Goal: Transaction & Acquisition: Purchase product/service

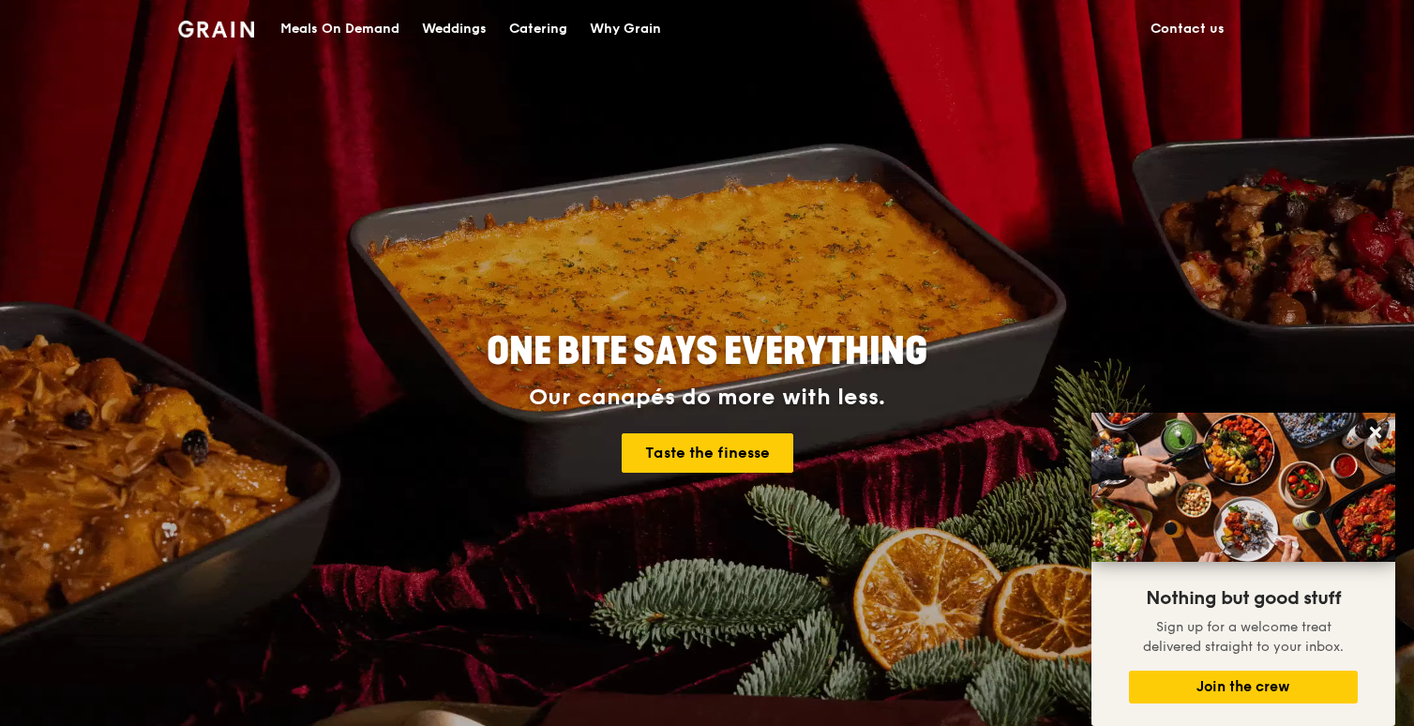
click at [351, 32] on div "Meals On Demand" at bounding box center [339, 29] width 119 height 56
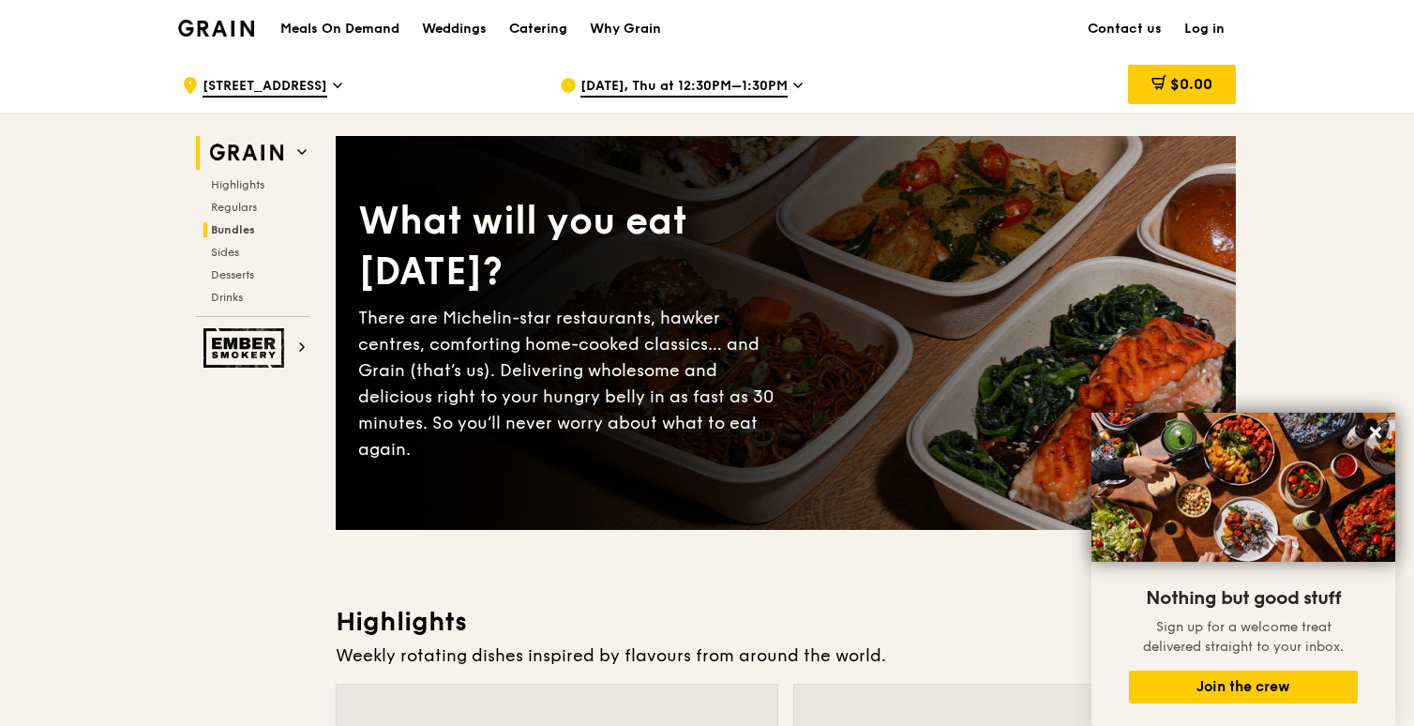
click at [246, 227] on span "Bundles" at bounding box center [233, 229] width 44 height 13
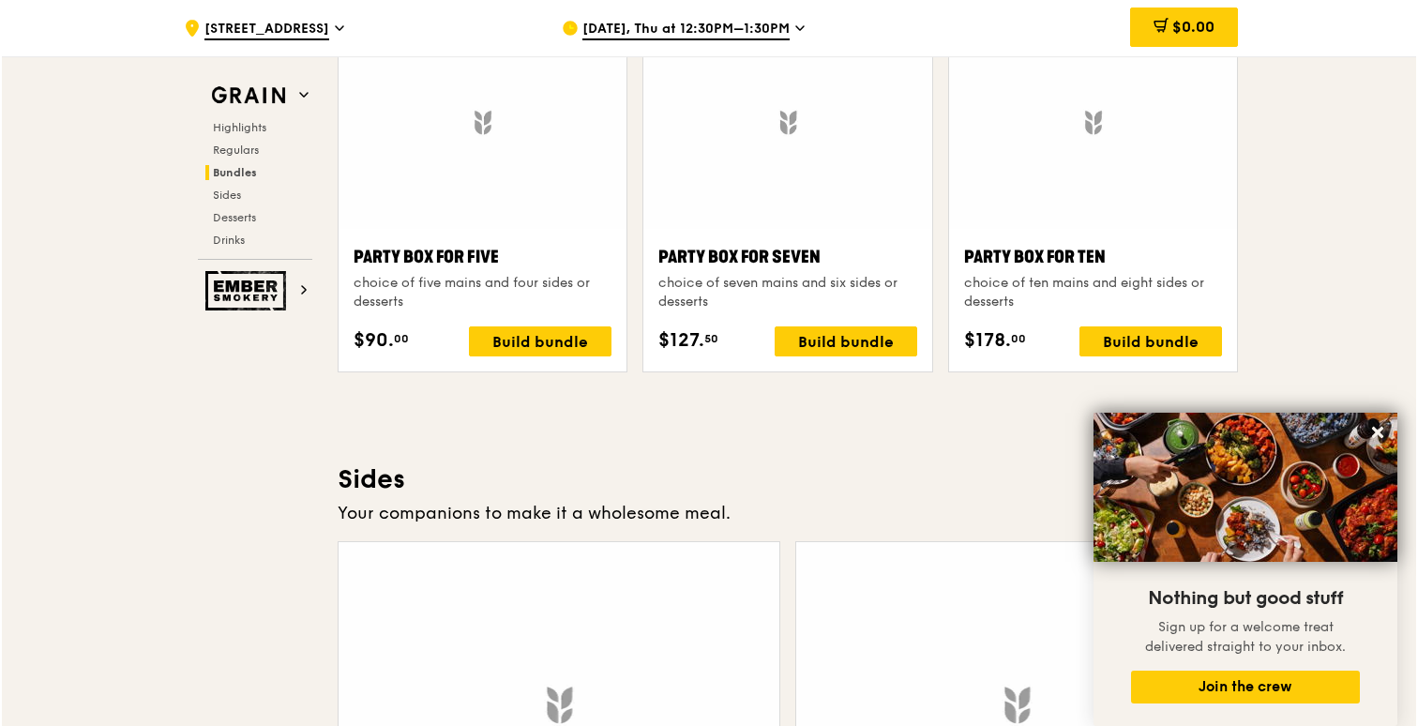
scroll to position [3806, 0]
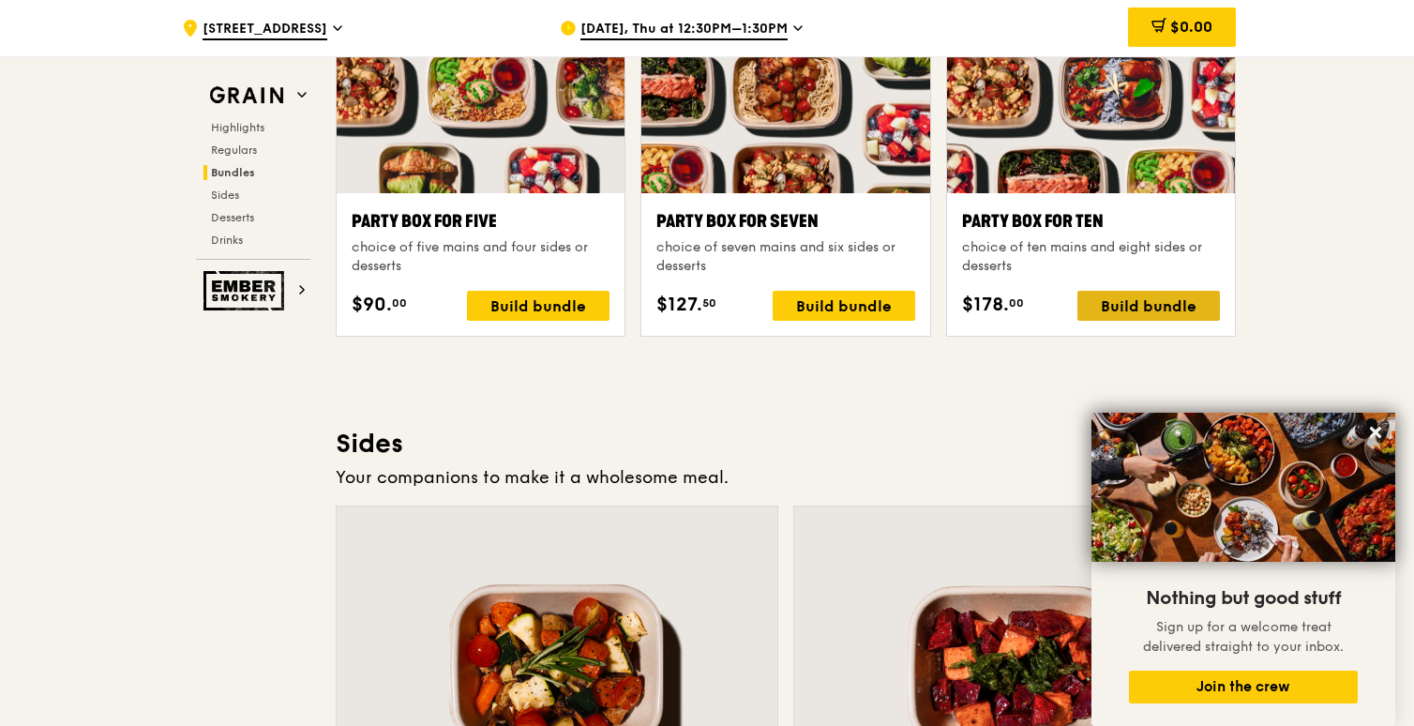
click at [1108, 311] on div "Build bundle" at bounding box center [1148, 306] width 143 height 30
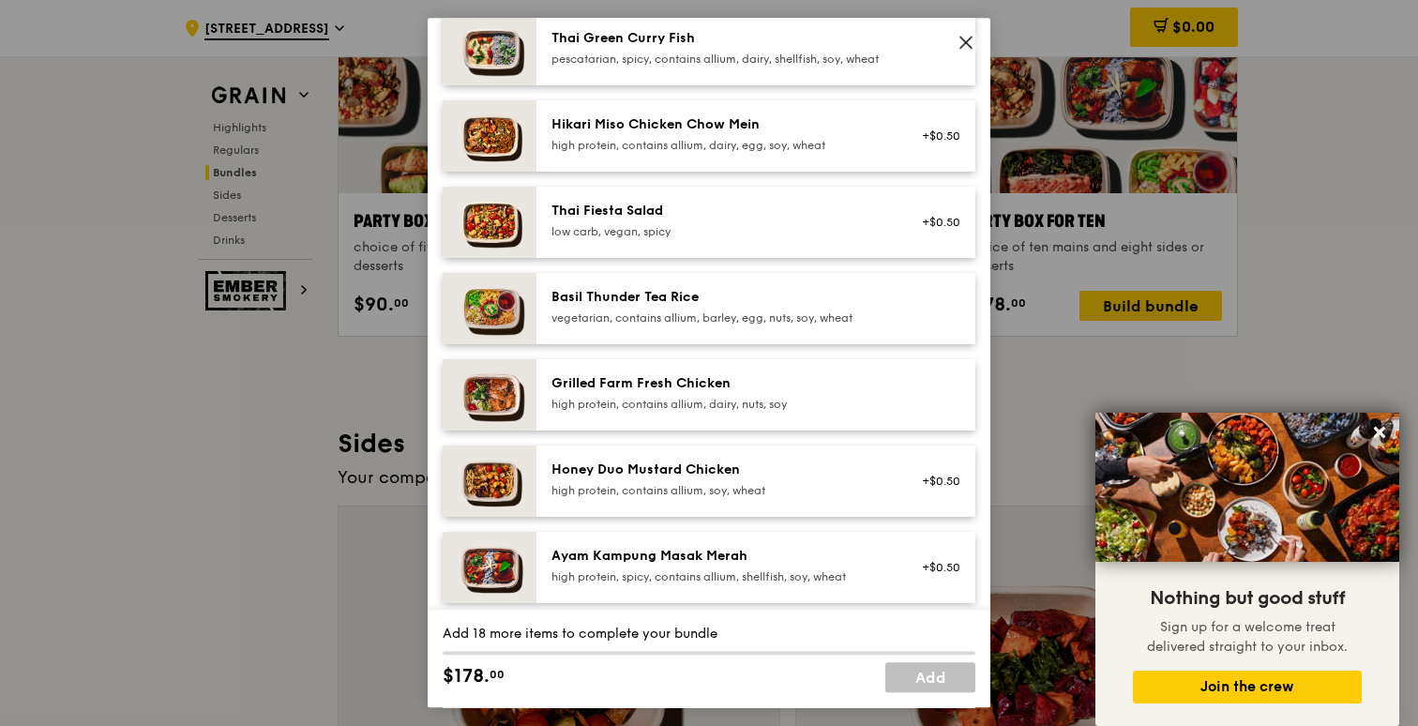
scroll to position [179, 0]
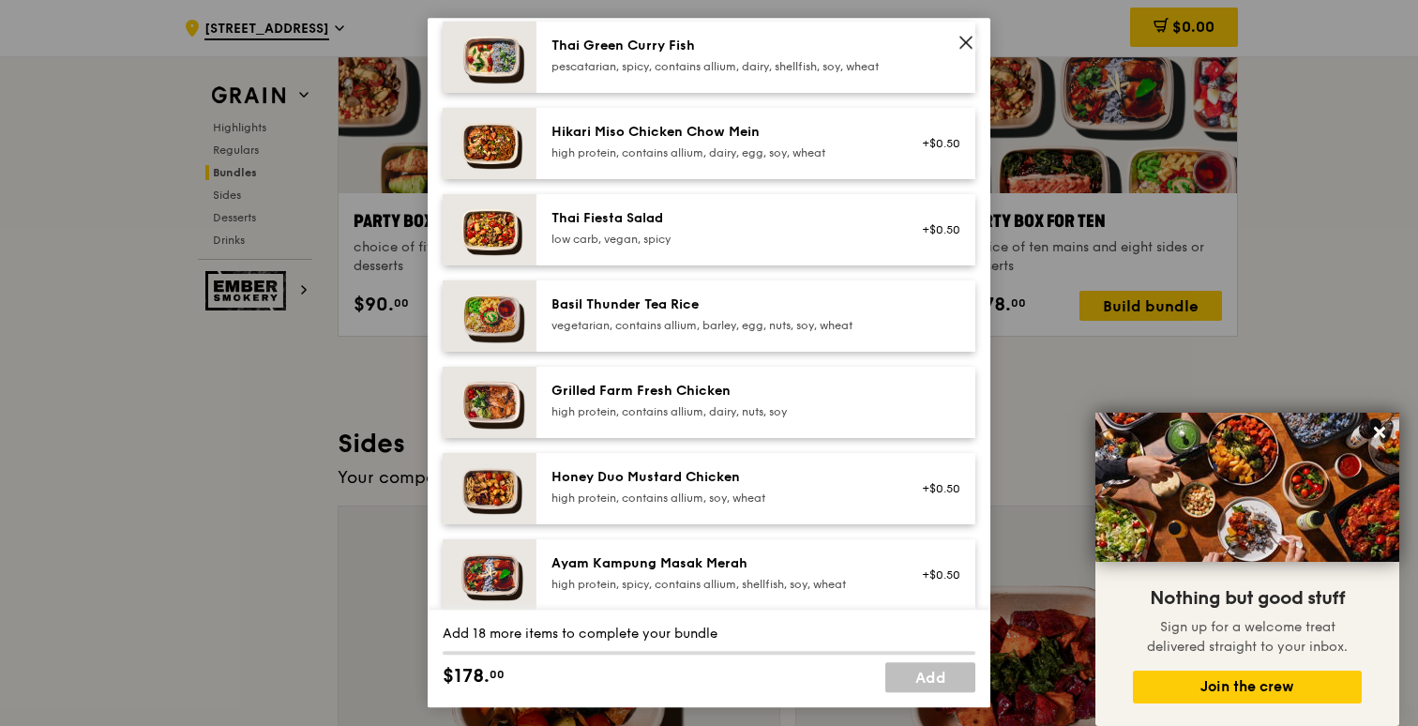
click at [668, 419] on div "high protein, contains allium, dairy, nuts, soy" at bounding box center [719, 411] width 337 height 15
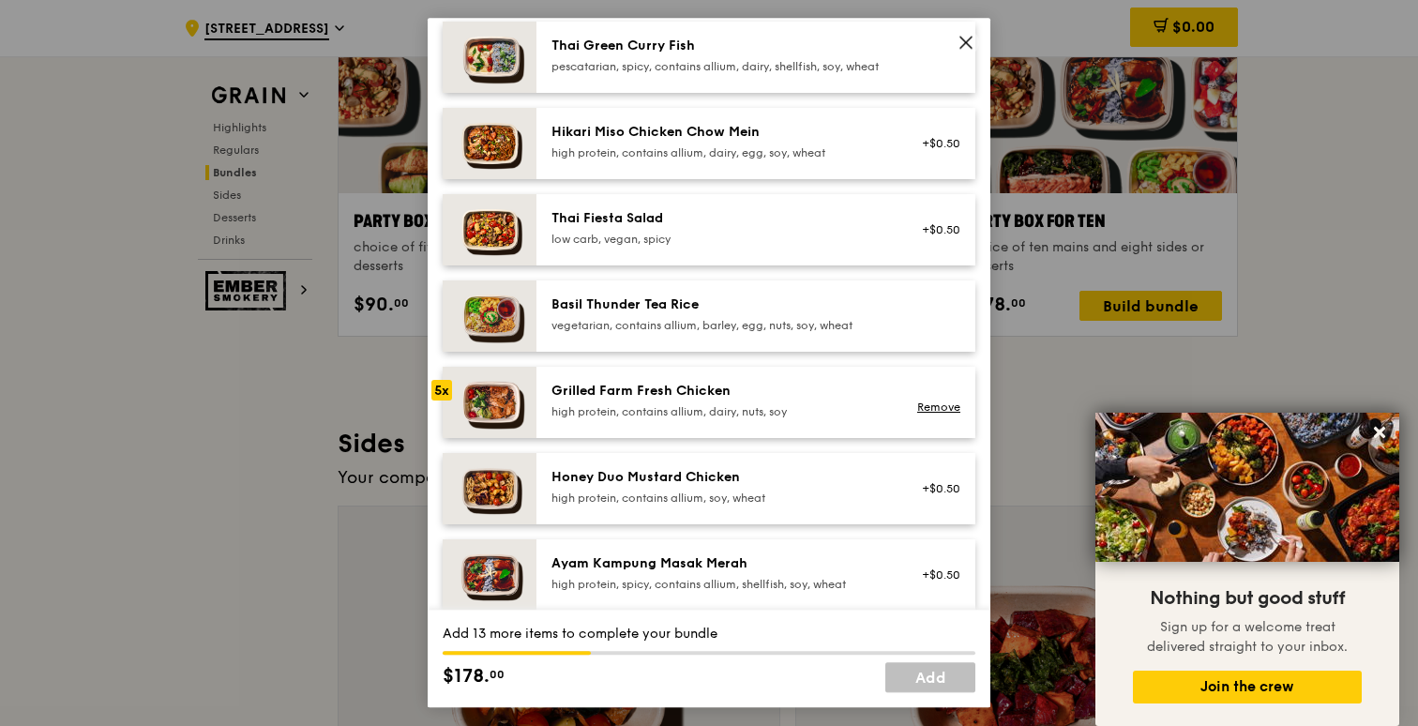
click at [718, 160] on div "high protein, contains allium, dairy, egg, soy, wheat" at bounding box center [719, 152] width 337 height 15
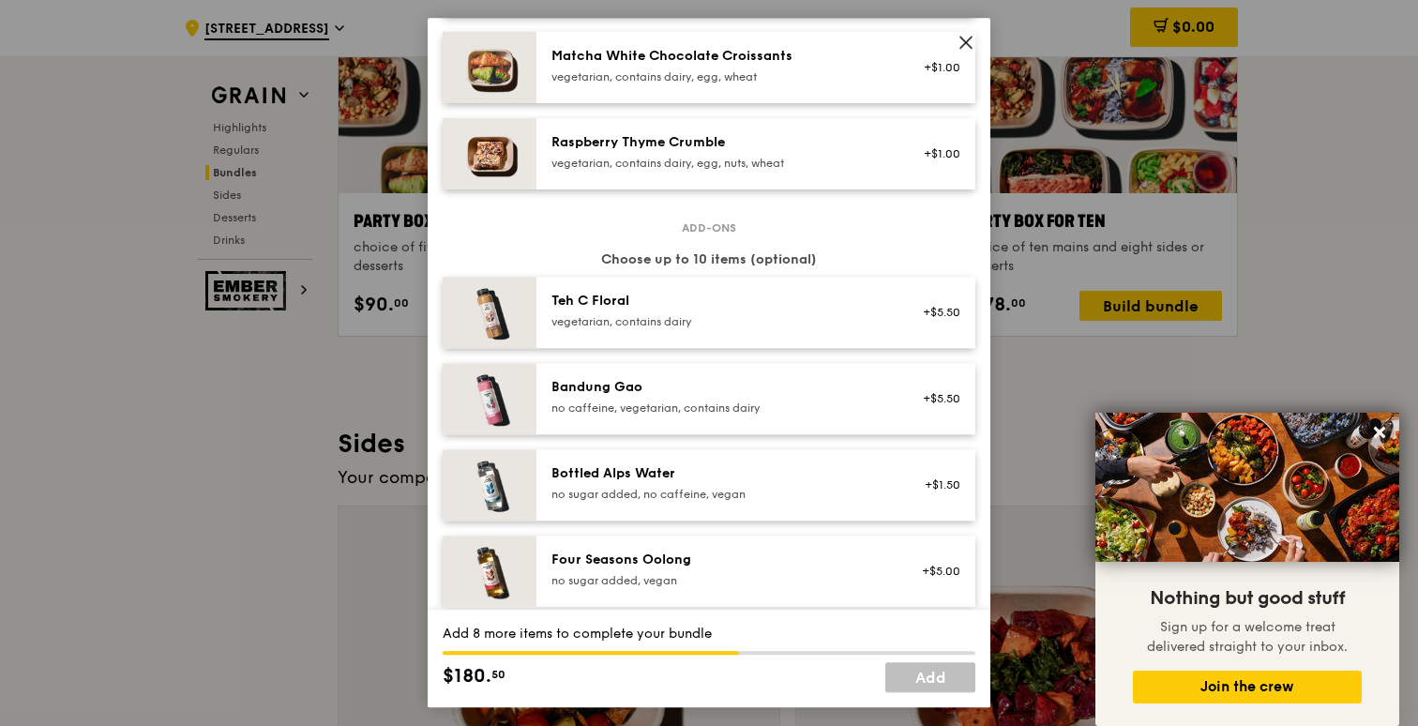
scroll to position [1756, 0]
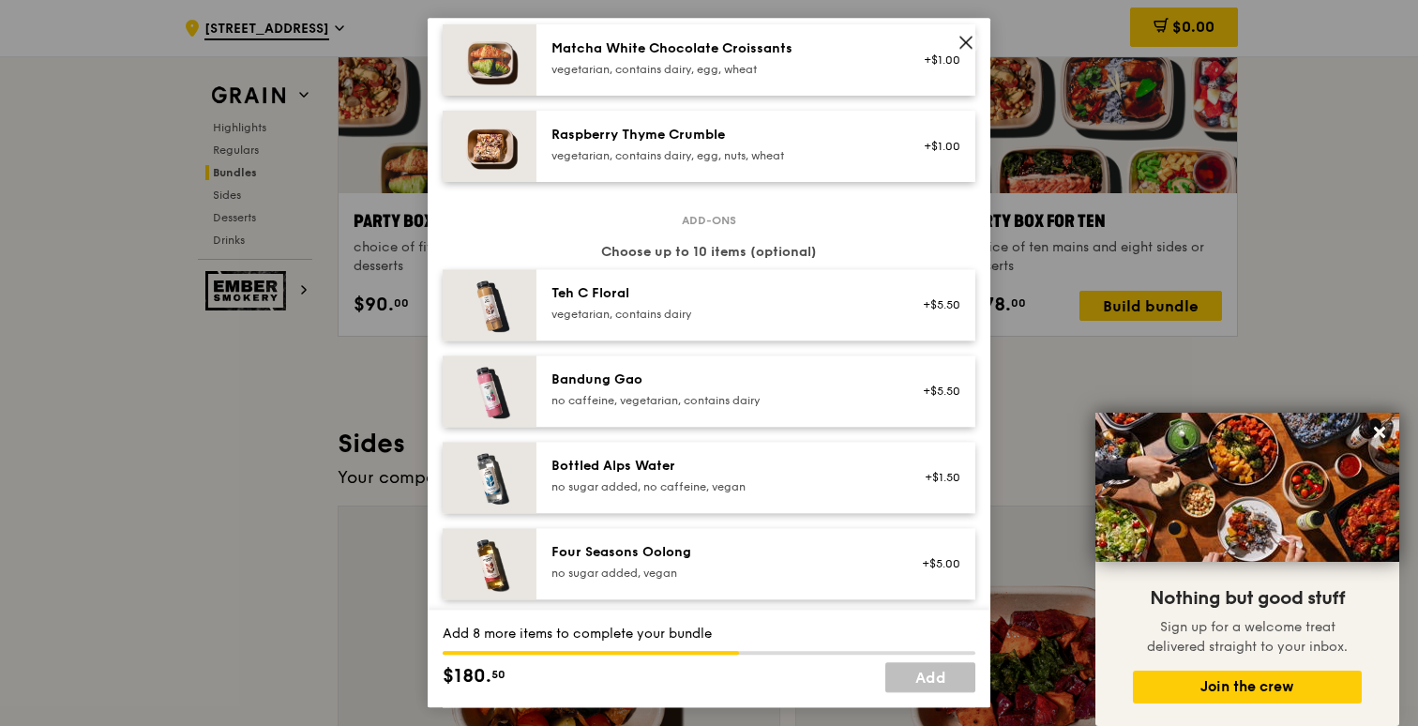
click at [659, 322] on div "vegetarian, contains dairy" at bounding box center [719, 314] width 337 height 15
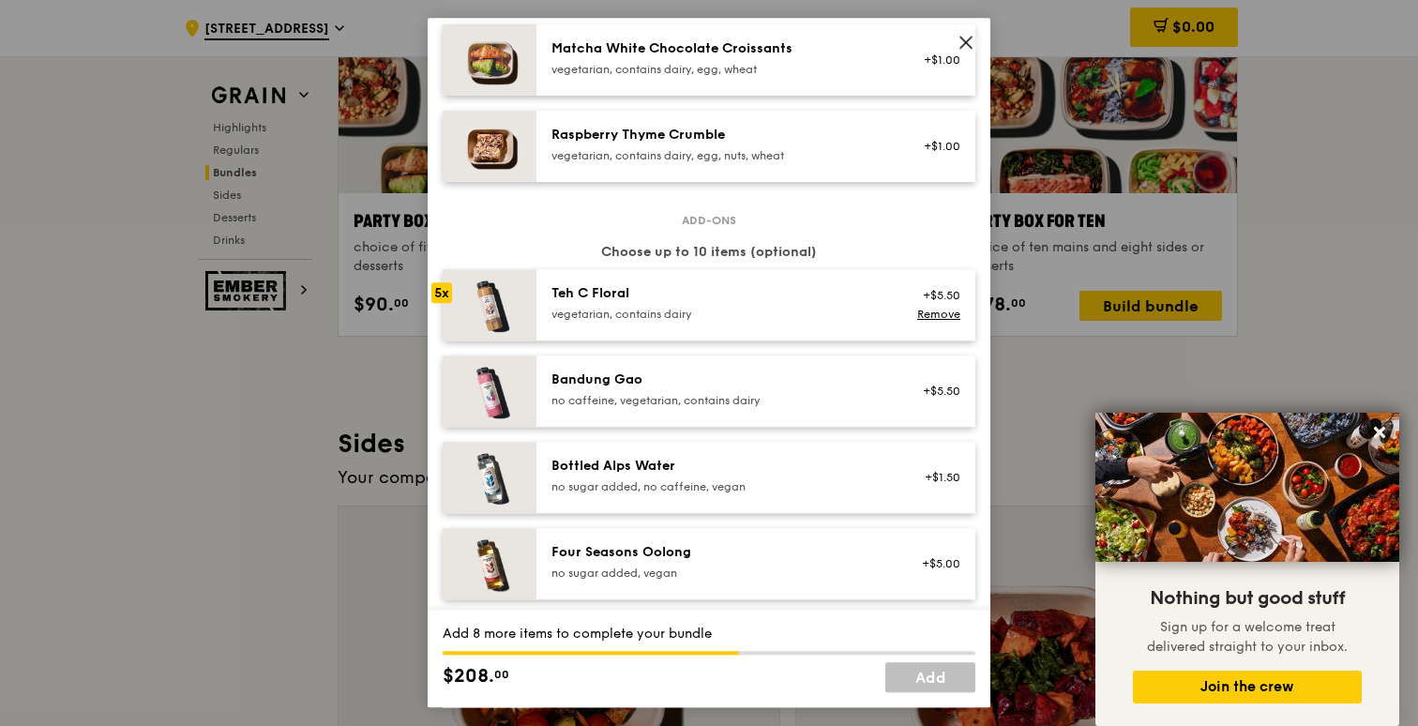
click at [653, 408] on div "no caffeine, vegetarian, contains dairy" at bounding box center [719, 400] width 337 height 15
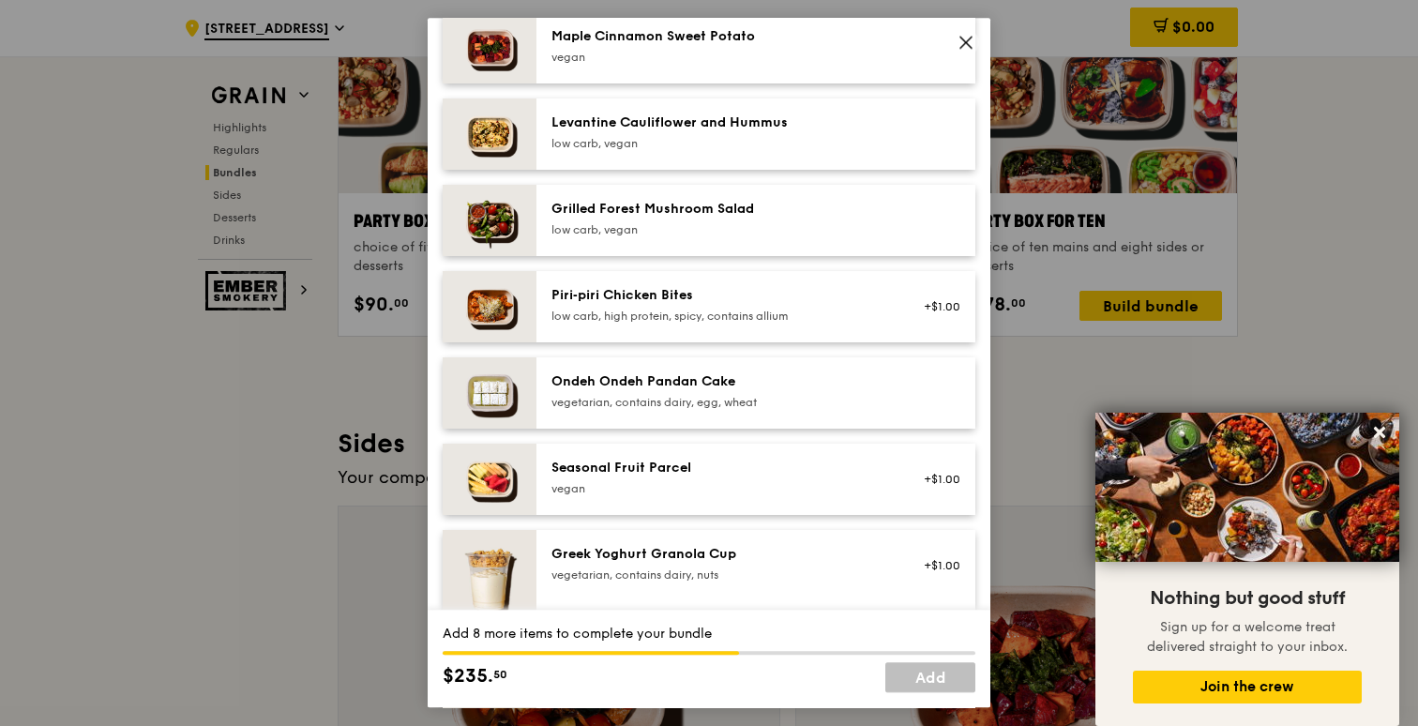
scroll to position [1128, 0]
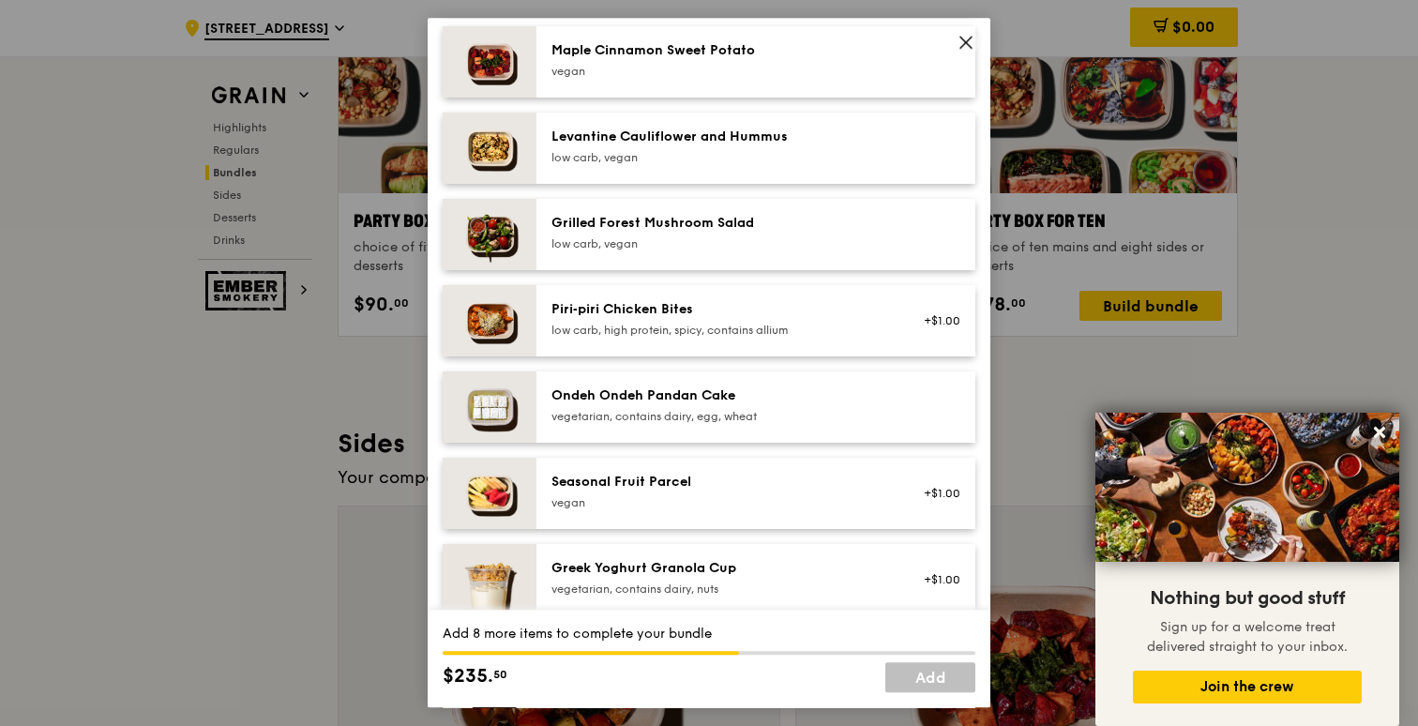
click at [668, 491] on div "Seasonal Fruit Parcel" at bounding box center [719, 482] width 337 height 19
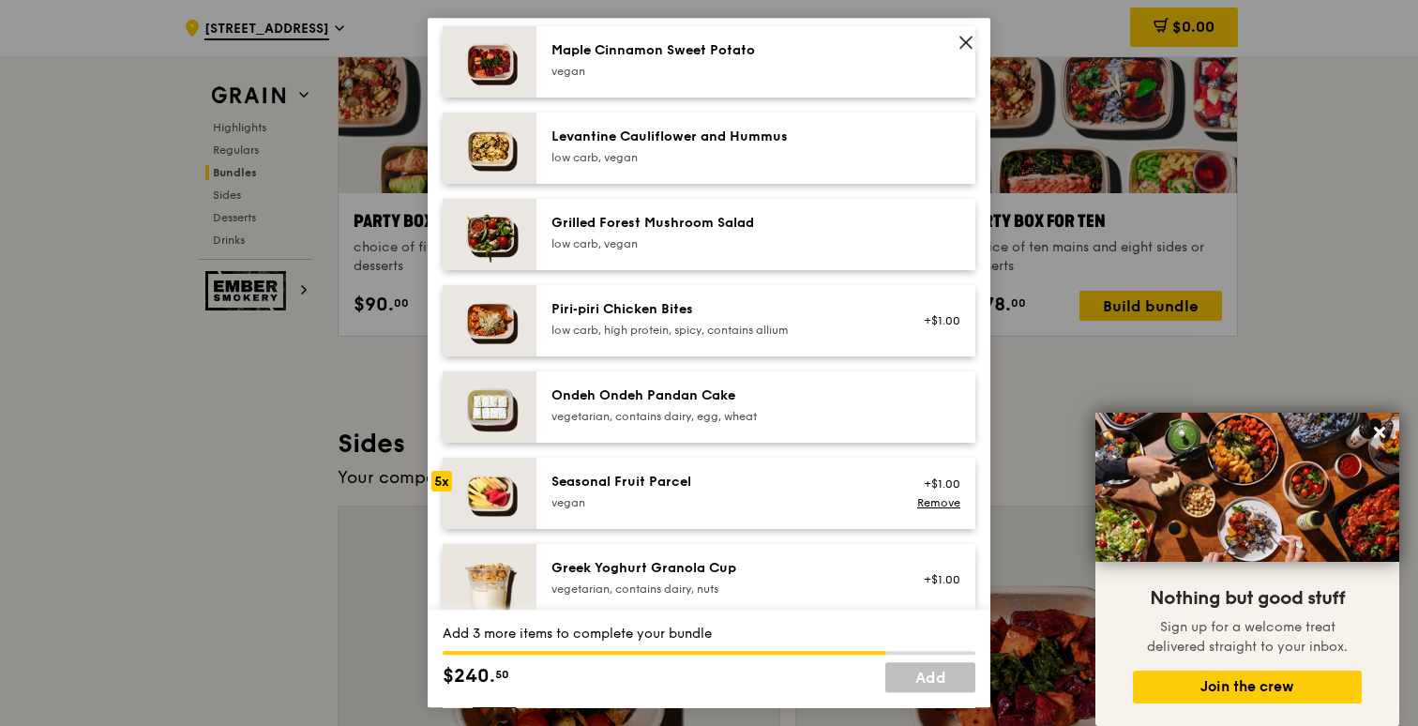
click at [668, 491] on div "Seasonal Fruit Parcel" at bounding box center [719, 482] width 337 height 19
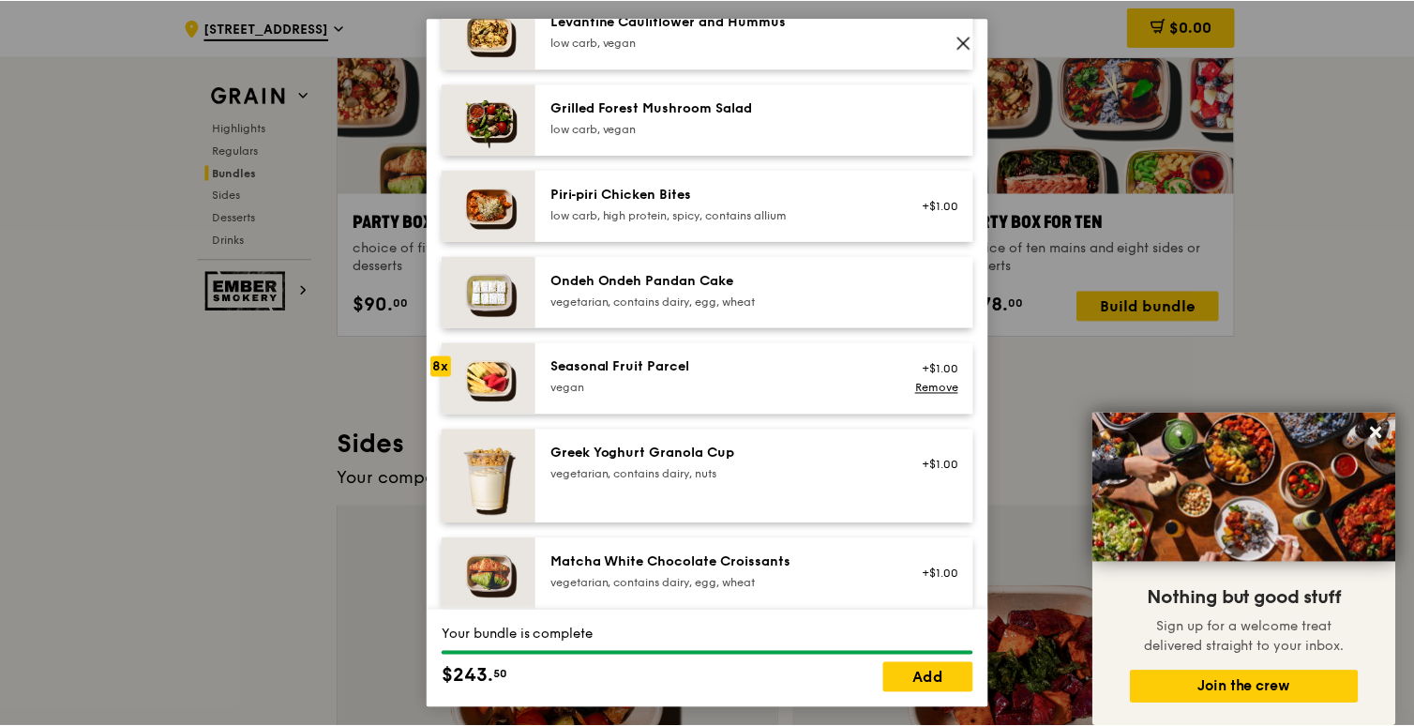
scroll to position [1470, 0]
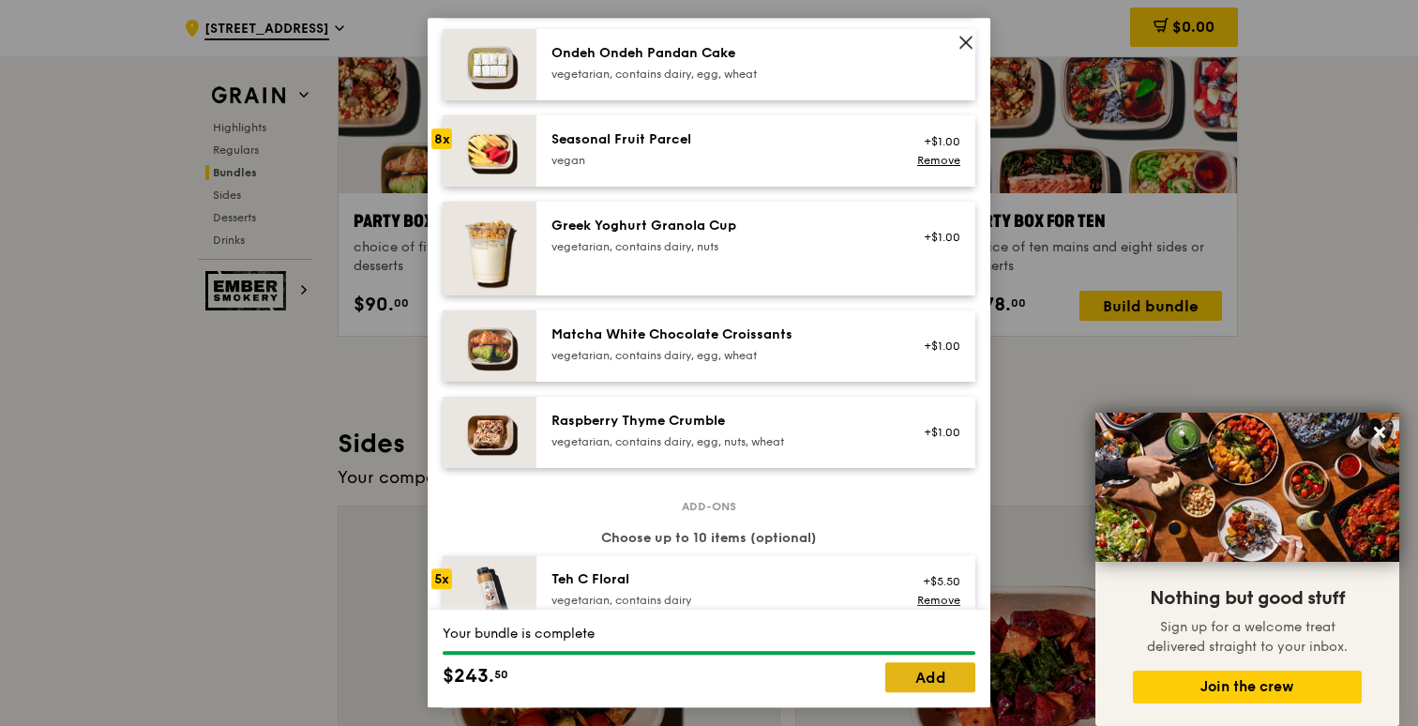
click at [906, 677] on link "Add" at bounding box center [930, 678] width 90 height 30
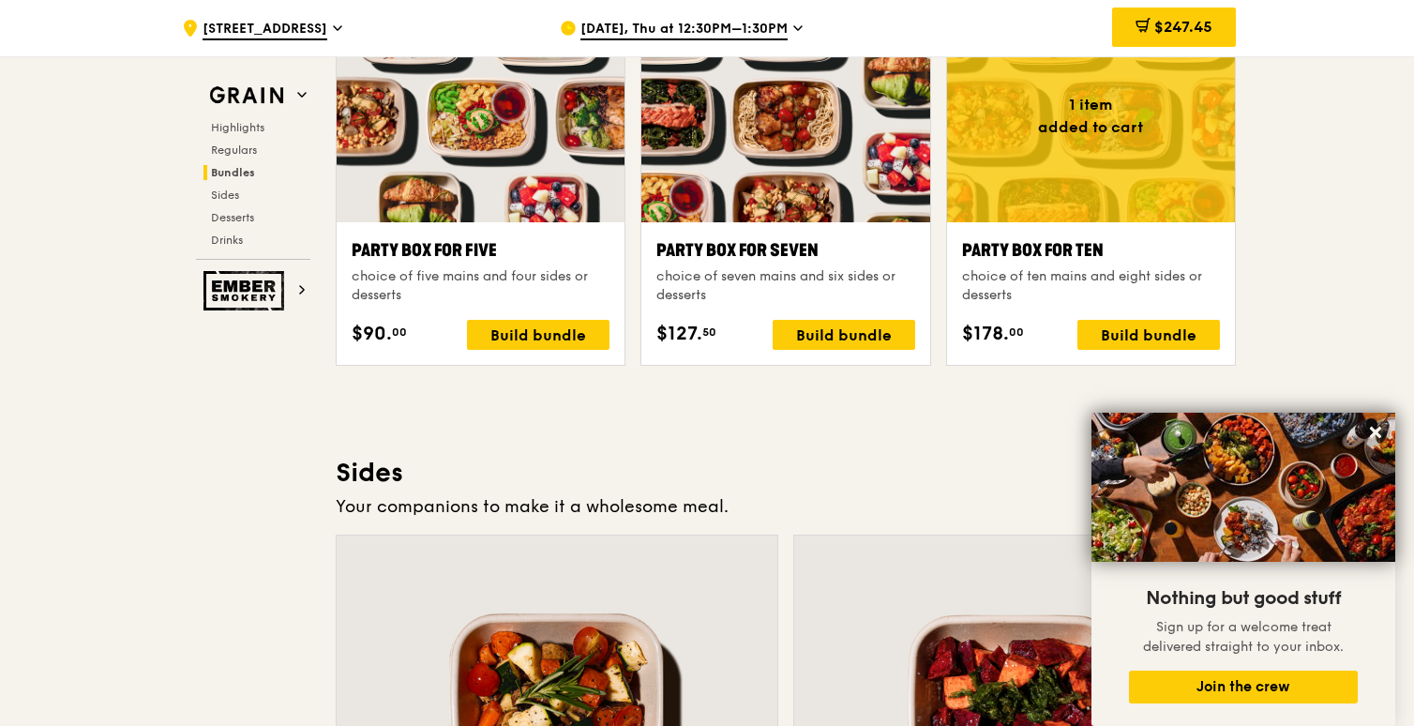
scroll to position [3782, 0]
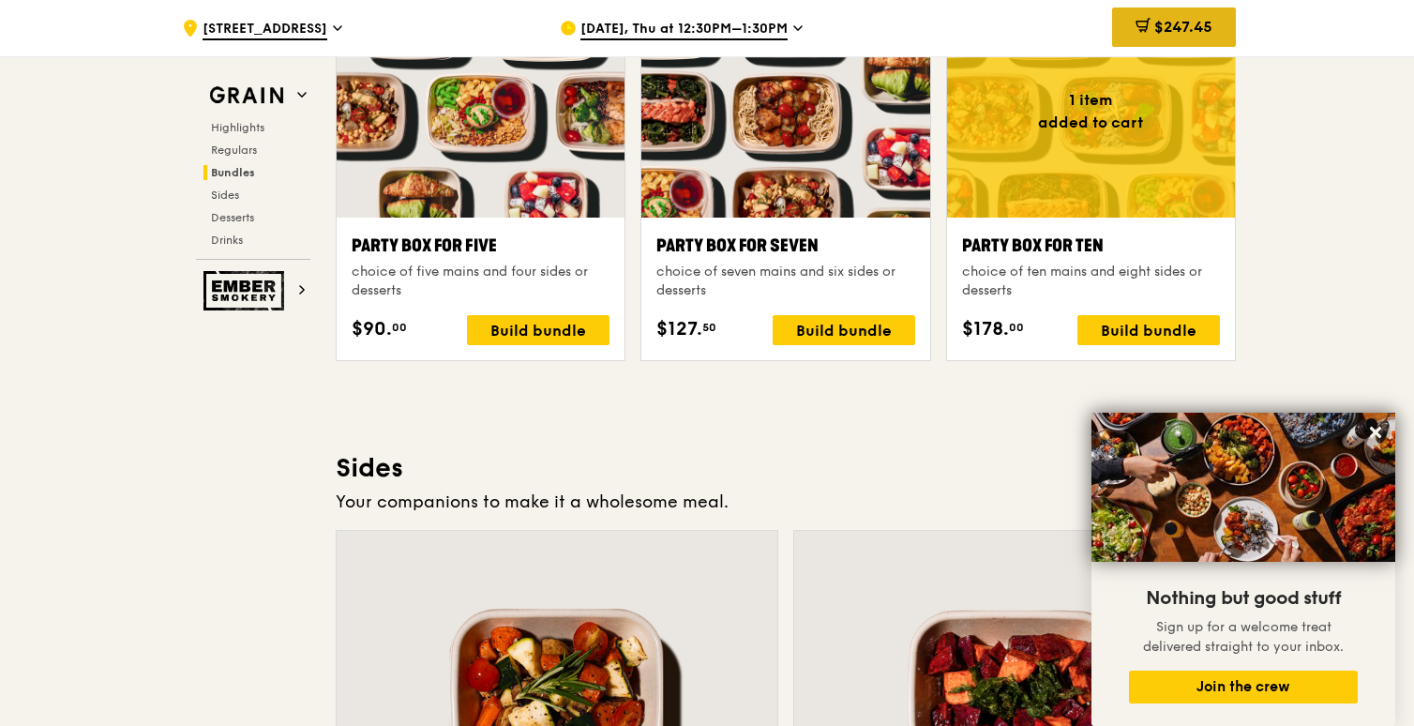
click at [1154, 23] on span "$247.45" at bounding box center [1183, 27] width 58 height 18
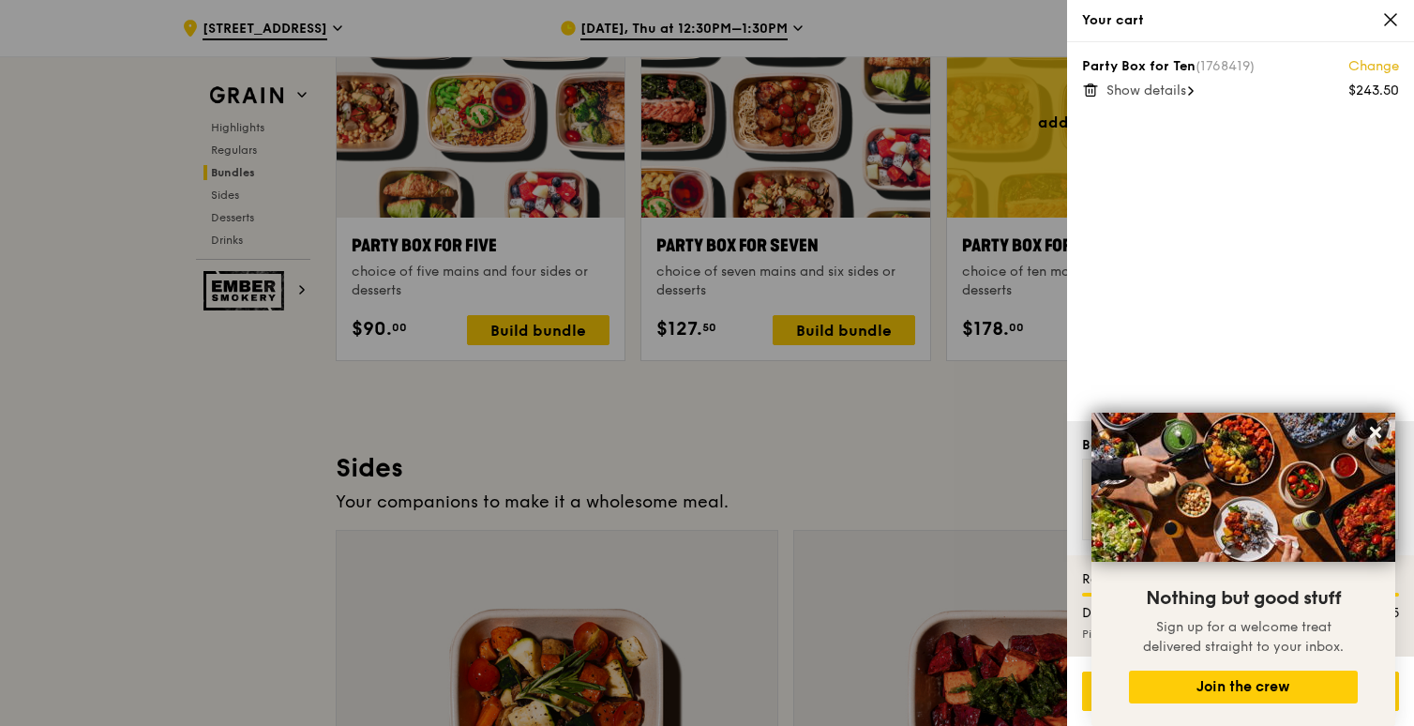
click at [1186, 89] on span "Show details" at bounding box center [1146, 91] width 80 height 16
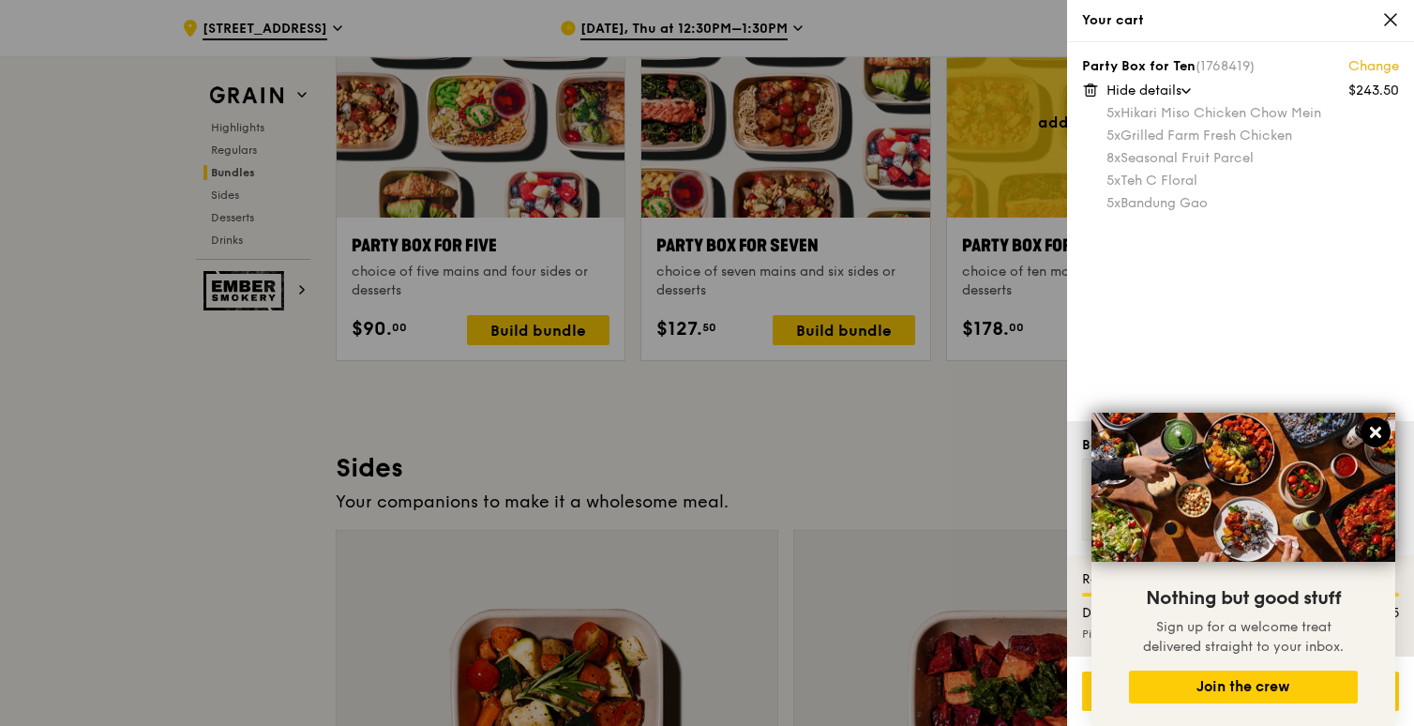
click at [1372, 432] on icon at bounding box center [1375, 432] width 17 height 17
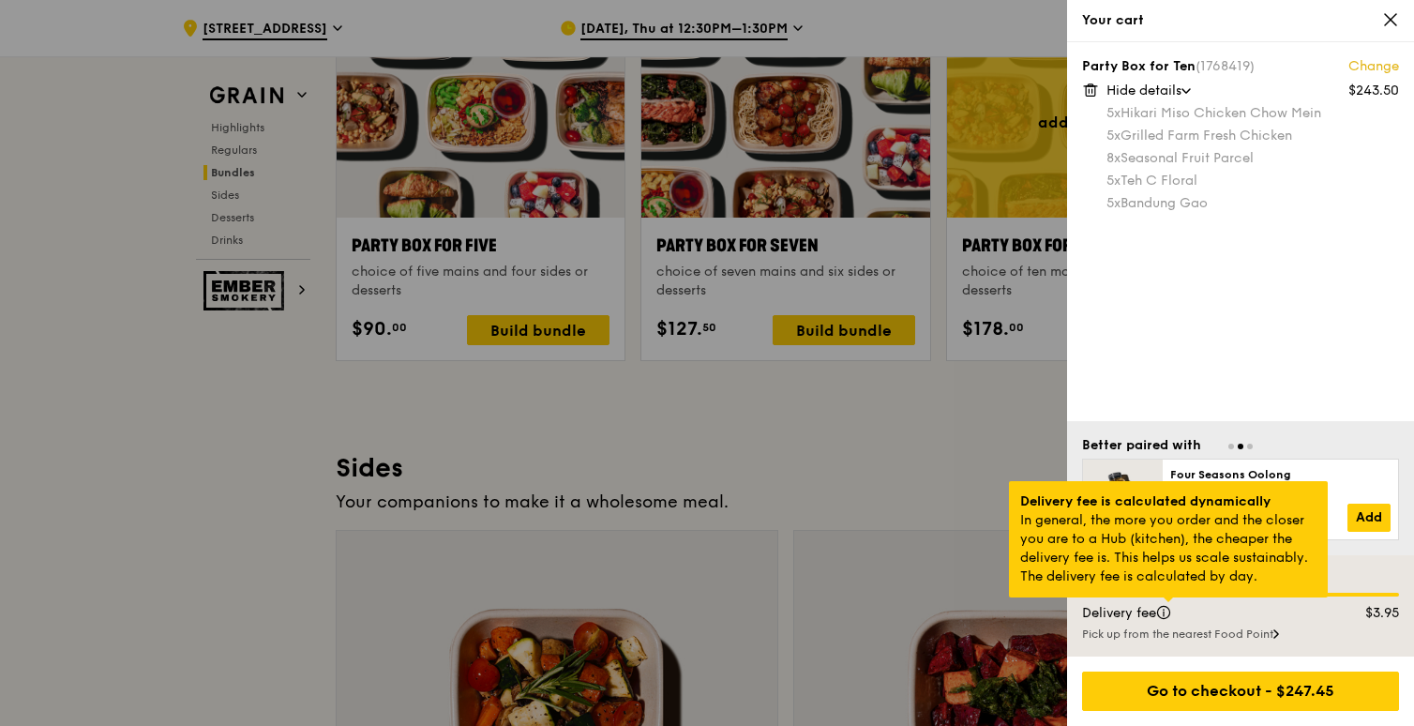
click at [1168, 602] on div at bounding box center [1168, 599] width 9 height 5
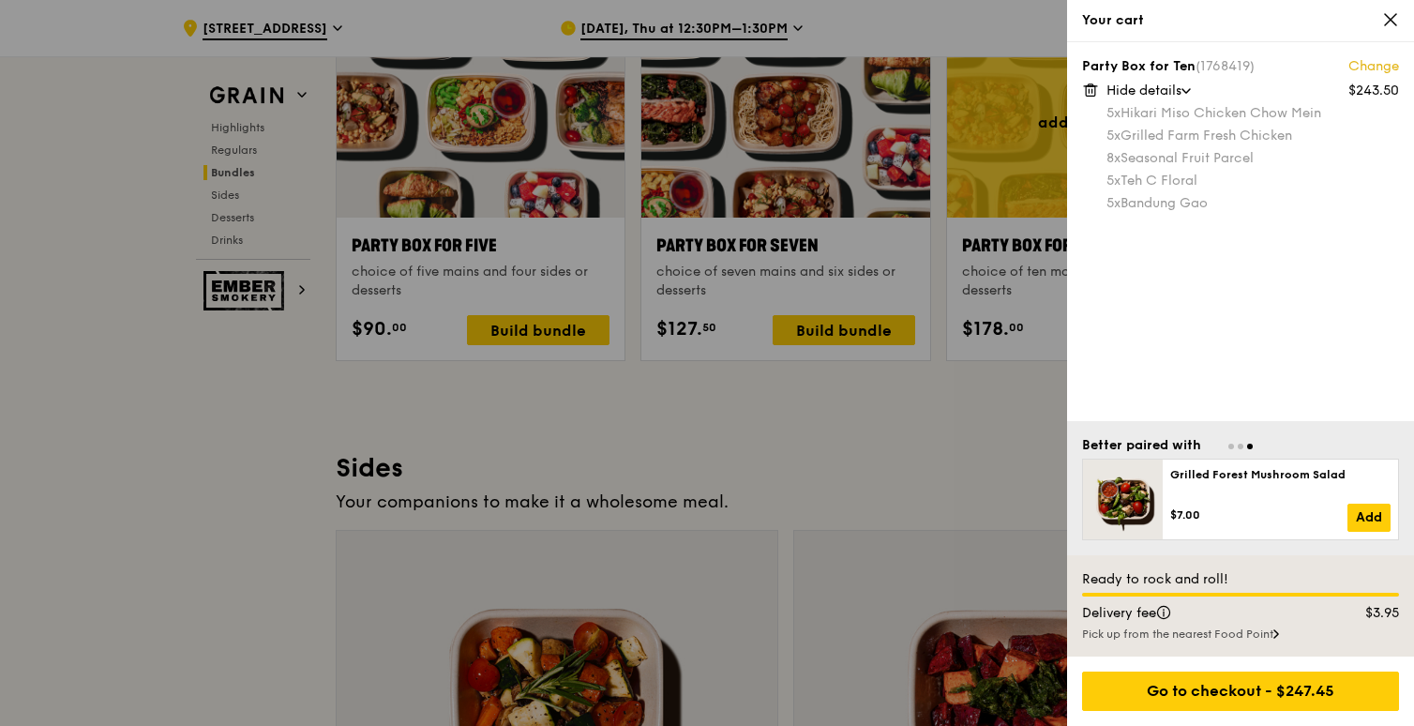
click at [985, 416] on div at bounding box center [707, 363] width 1414 height 726
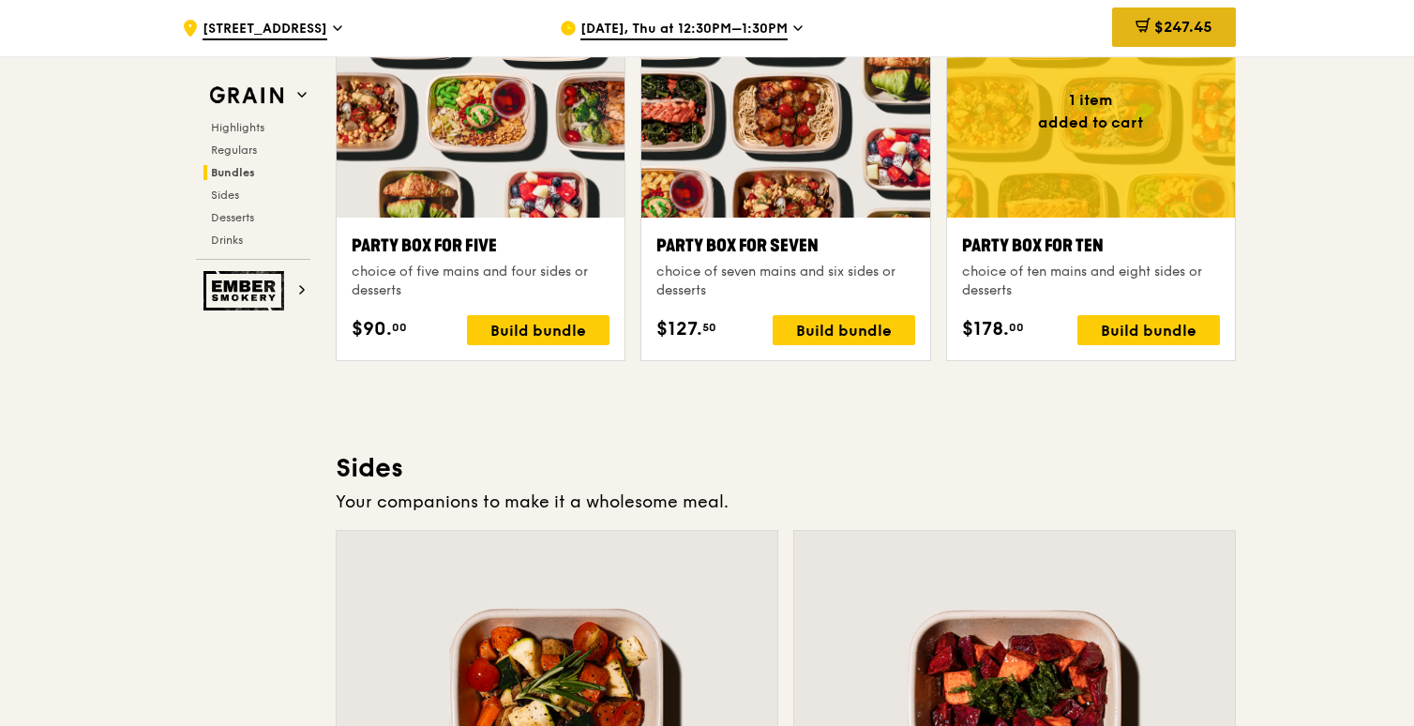
click at [1175, 34] on span "$247.45" at bounding box center [1183, 27] width 58 height 18
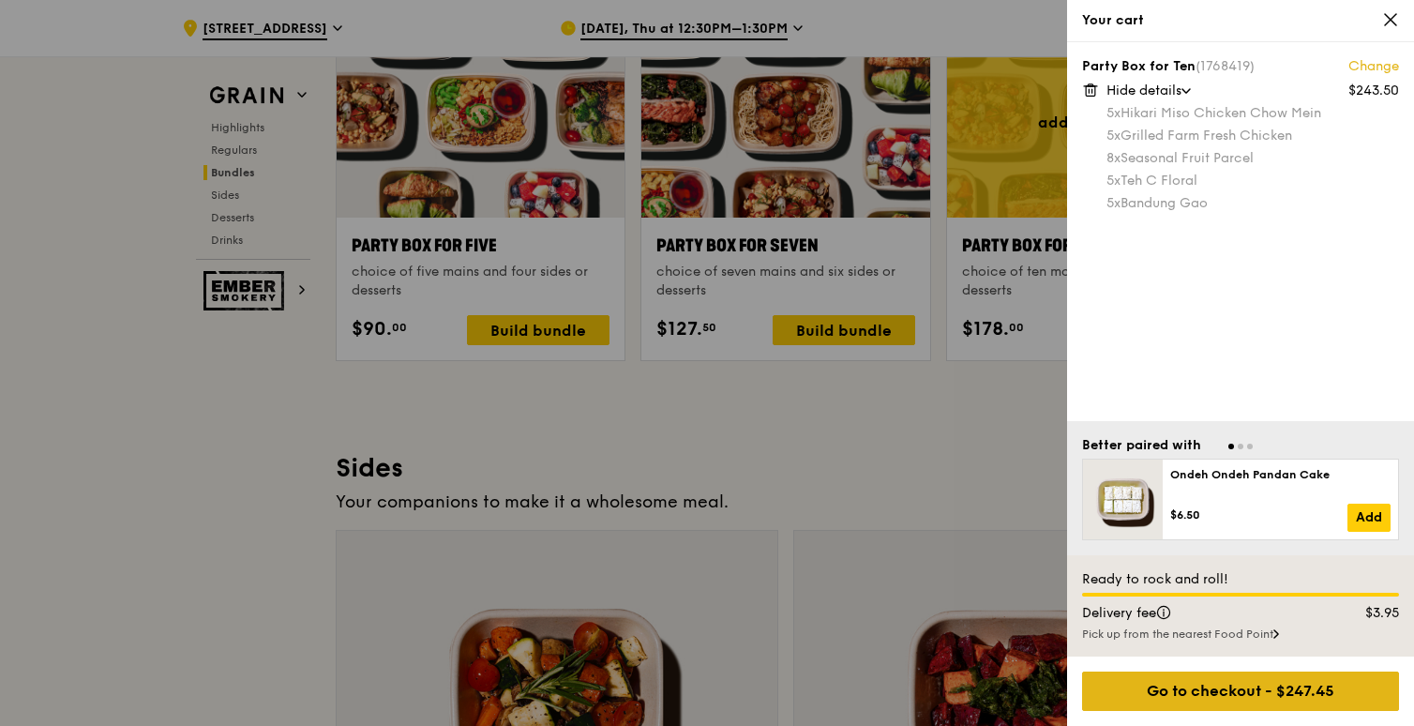
click at [1205, 692] on div "Go to checkout - $247.45" at bounding box center [1240, 690] width 317 height 39
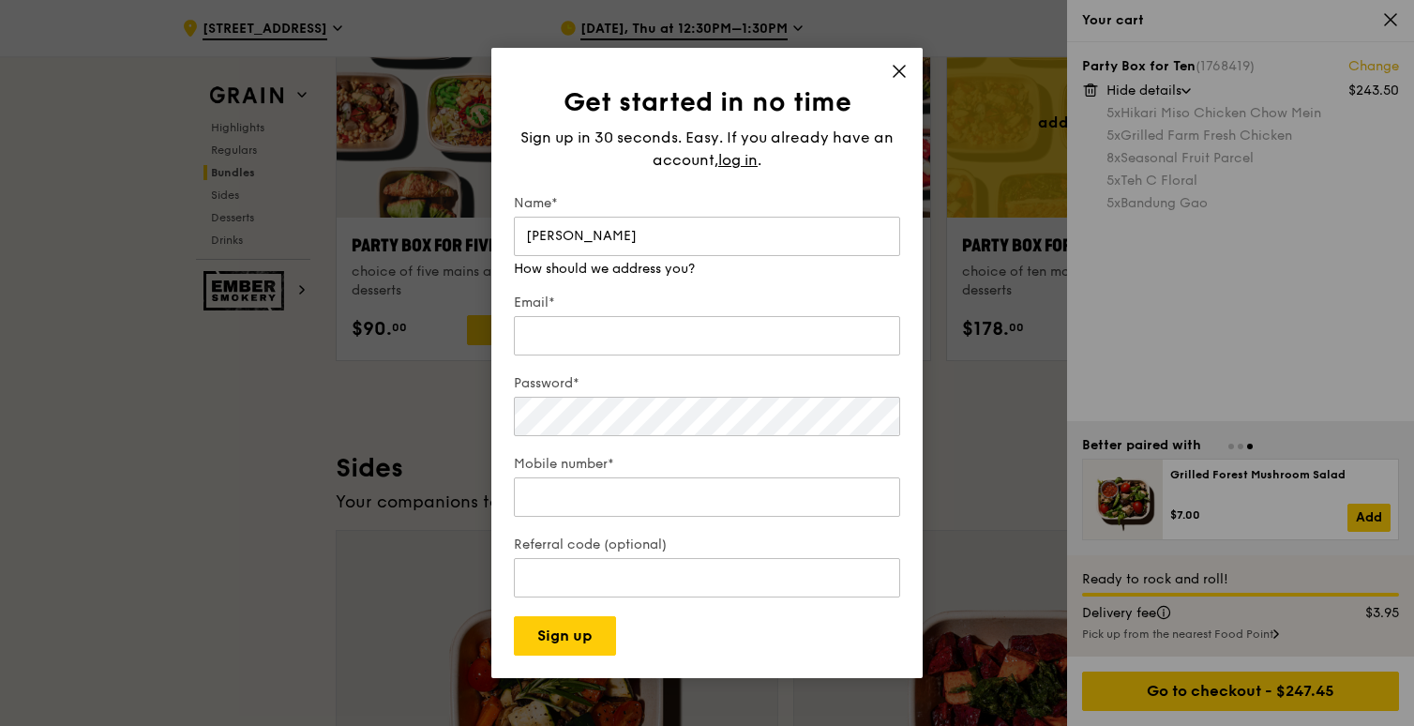
type input "[PERSON_NAME]"
click at [897, 73] on icon at bounding box center [899, 71] width 17 height 17
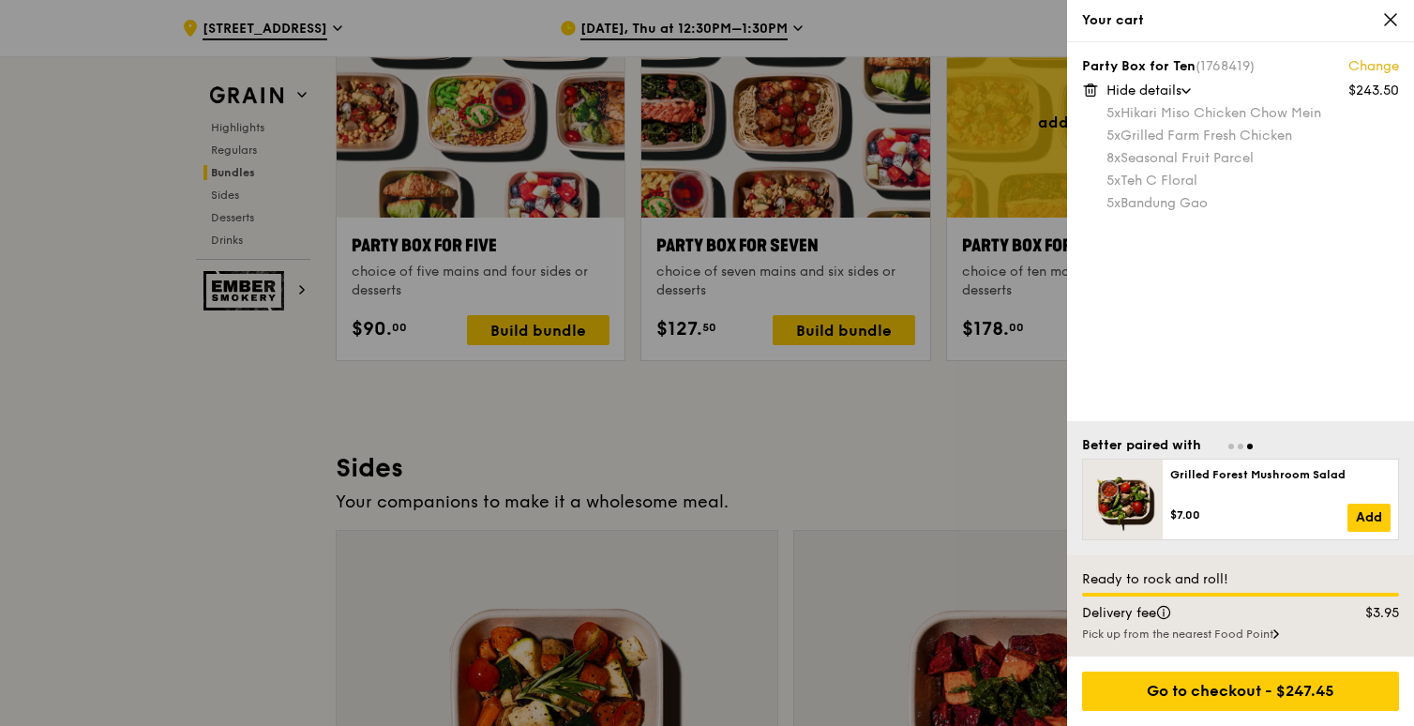
click at [787, 28] on div at bounding box center [707, 363] width 1414 height 726
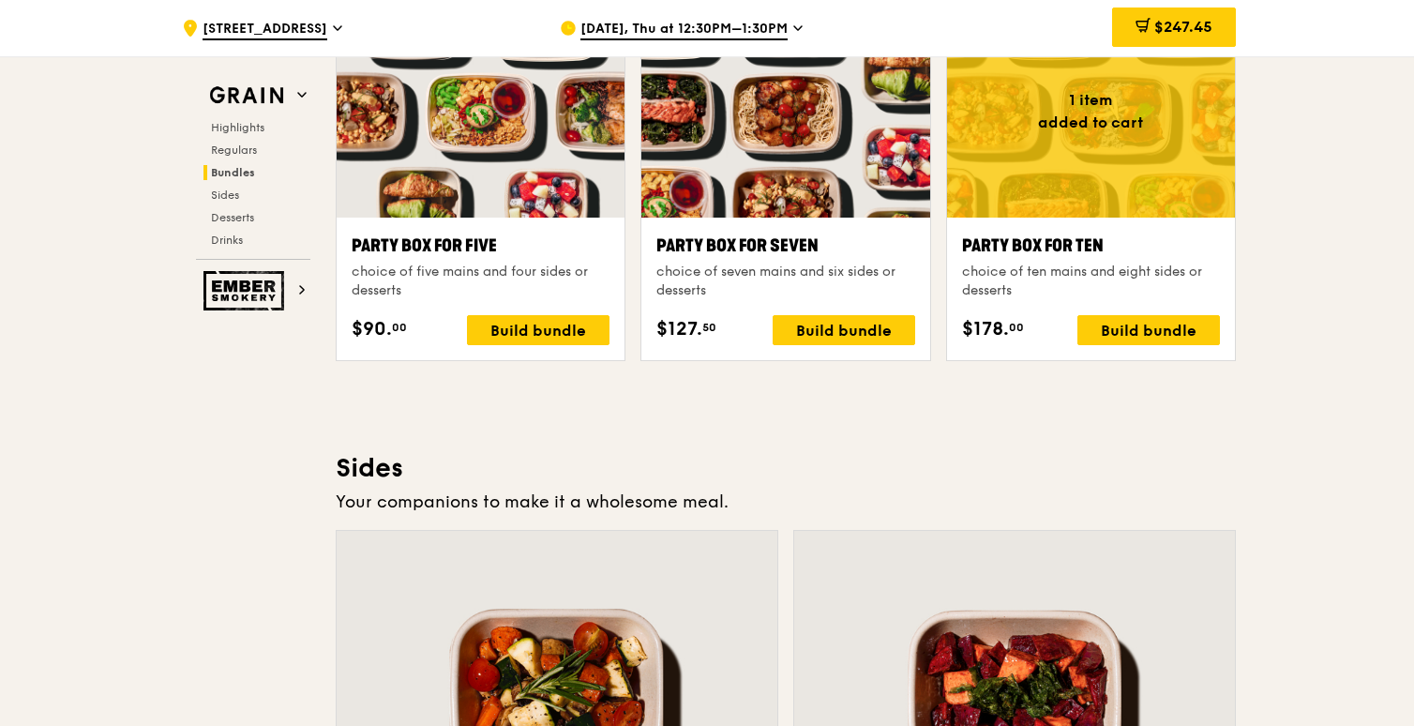
click at [802, 28] on div "[DATE], Thu at 12:30PM–1:30PM" at bounding box center [734, 28] width 348 height 56
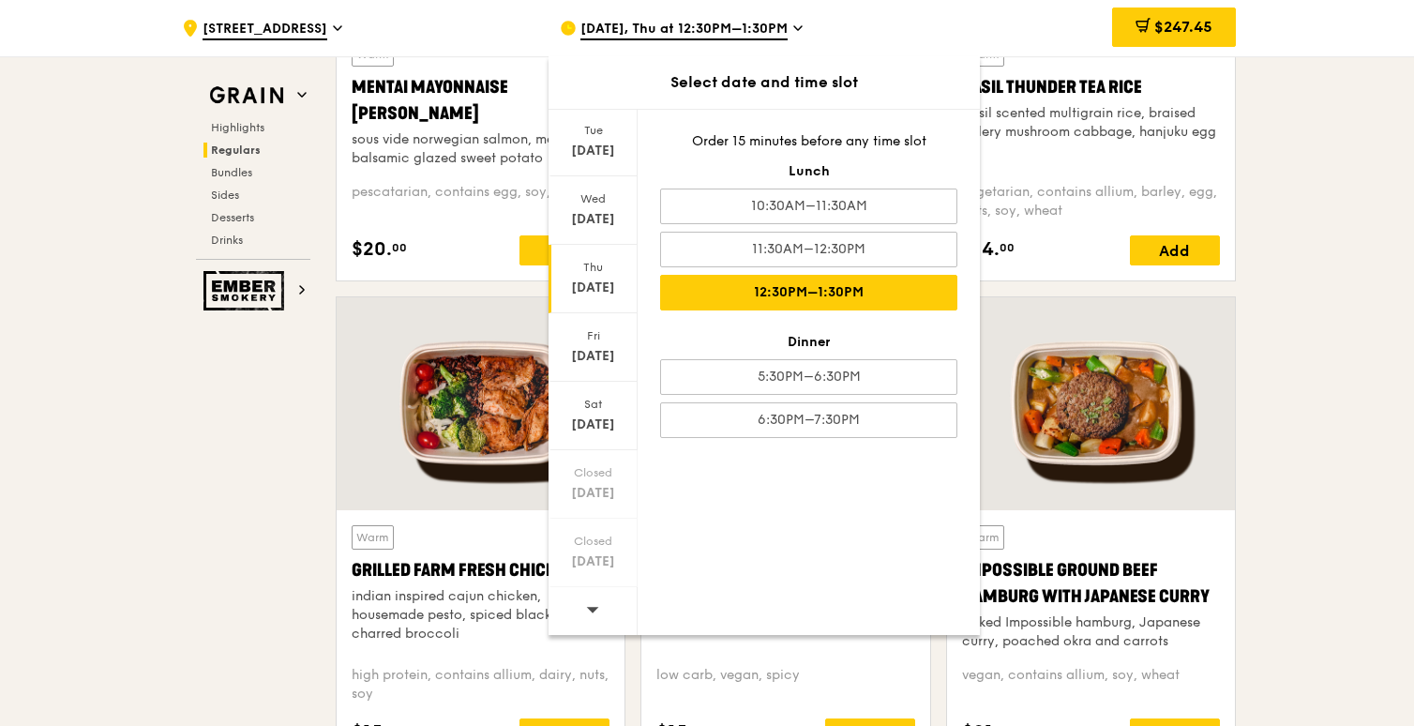
scroll to position [0, 0]
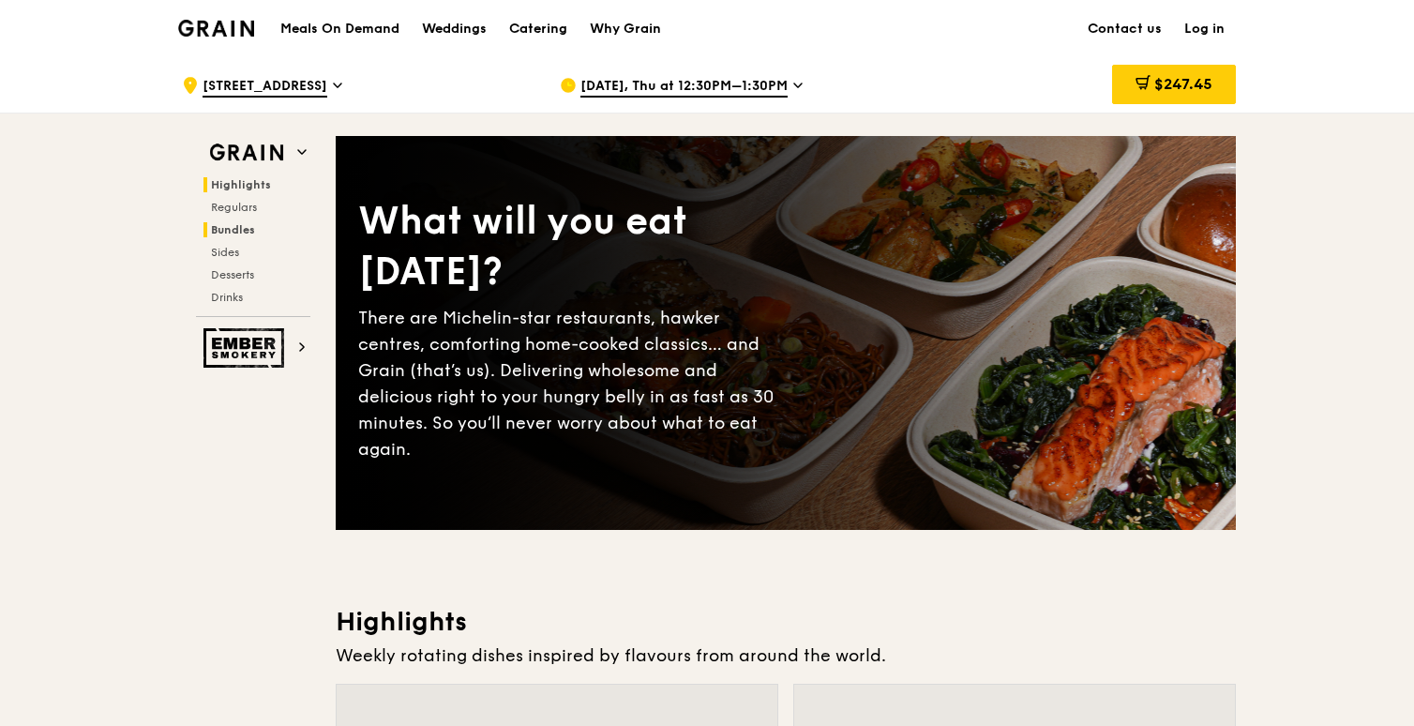
click at [246, 223] on span "Bundles" at bounding box center [233, 229] width 44 height 13
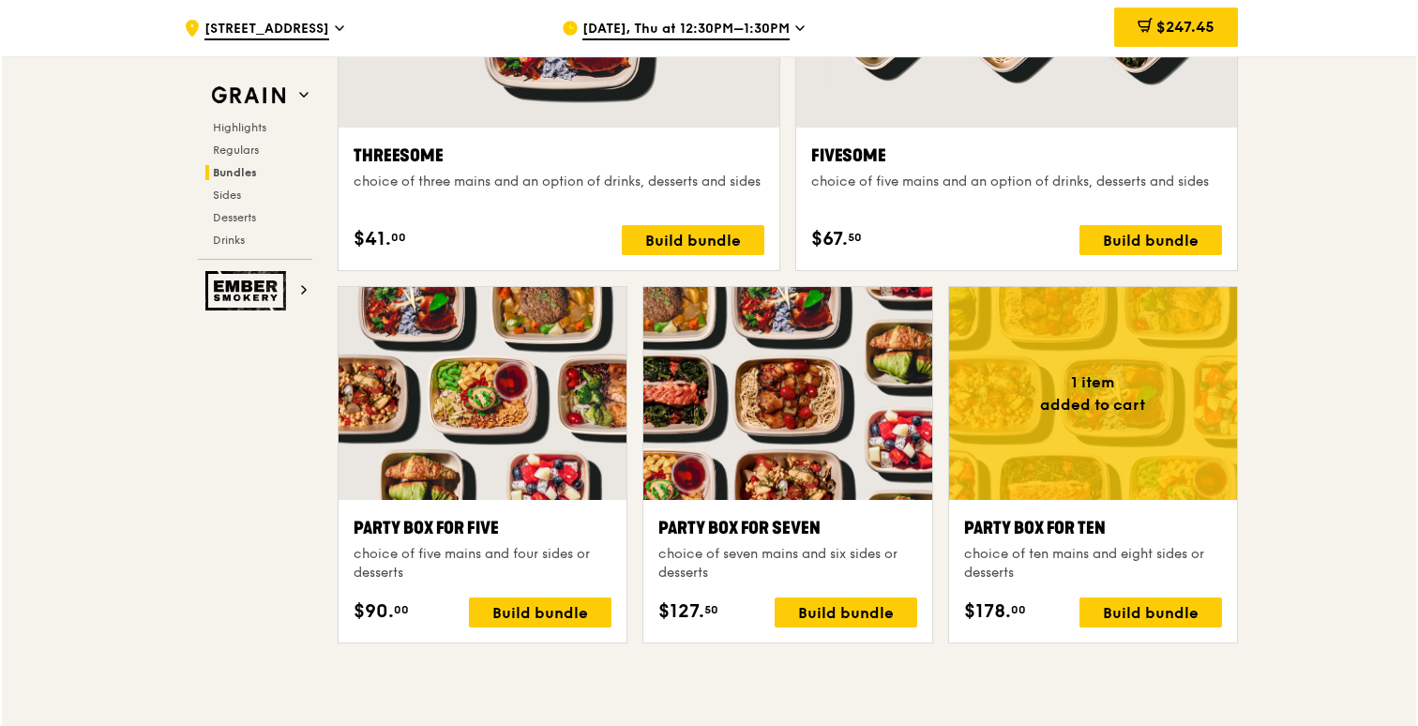
scroll to position [3581, 0]
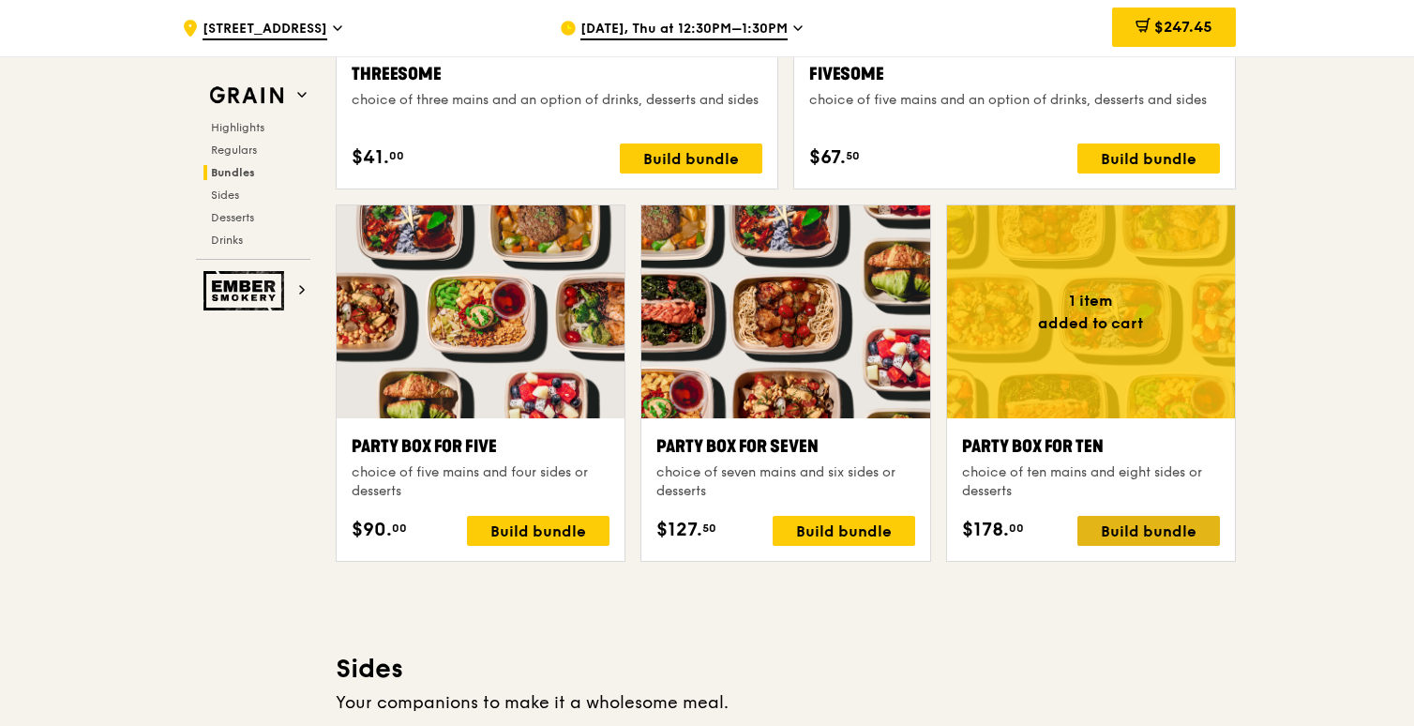
click at [1113, 530] on div "Build bundle" at bounding box center [1148, 531] width 143 height 30
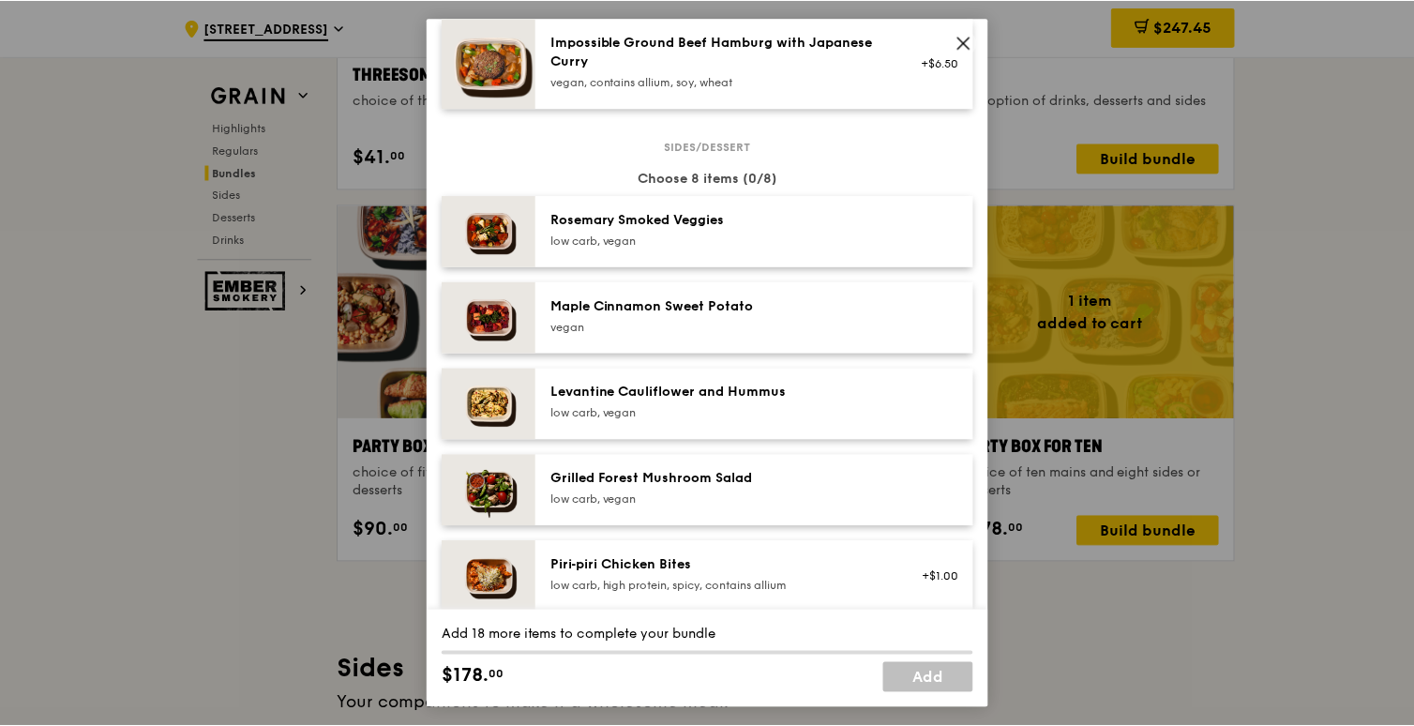
scroll to position [0, 0]
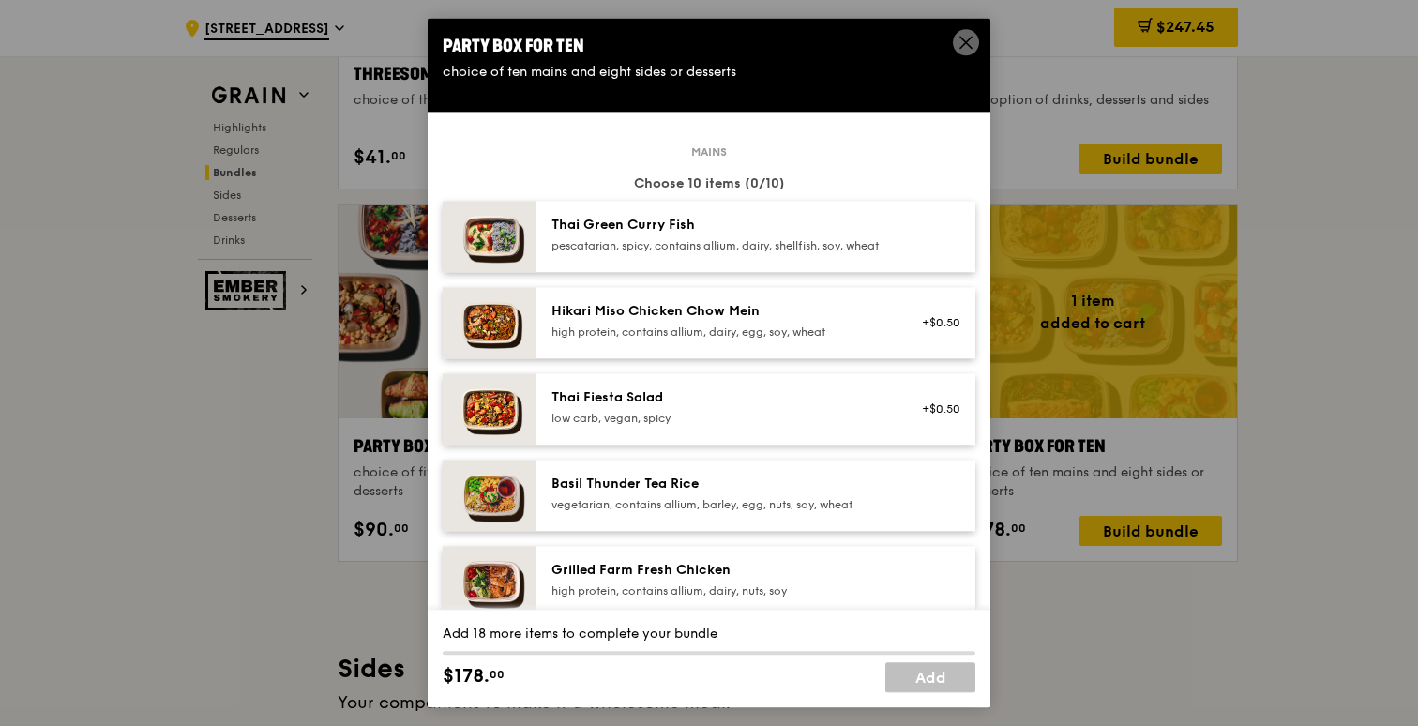
click at [969, 40] on icon at bounding box center [965, 42] width 17 height 17
